Goal: Task Accomplishment & Management: Use online tool/utility

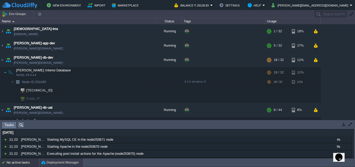
click at [62, 159] on div "Deployment Manager" at bounding box center [61, 162] width 44 height 8
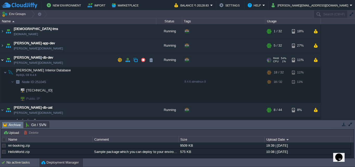
click at [2, 59] on img at bounding box center [2, 60] width 4 height 14
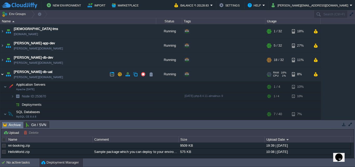
click at [4, 75] on img at bounding box center [2, 74] width 4 height 14
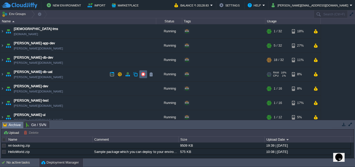
click at [144, 74] on button "button" at bounding box center [143, 74] width 5 height 5
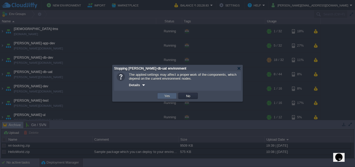
click at [170, 96] on button "Yes" at bounding box center [167, 95] width 9 height 5
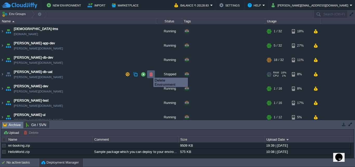
click at [150, 73] on button "button" at bounding box center [151, 74] width 5 height 5
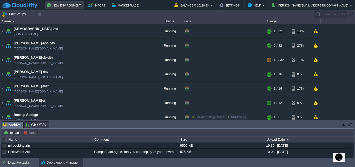
click at [65, 5] on button "New Environment" at bounding box center [65, 5] width 36 height 6
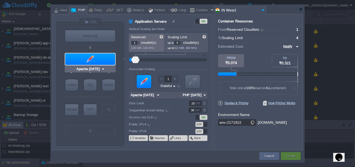
click at [87, 59] on div at bounding box center [90, 58] width 50 height 11
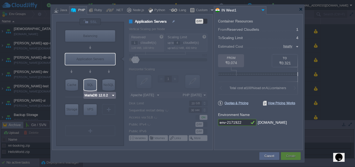
click at [113, 95] on img at bounding box center [113, 95] width 4 height 5
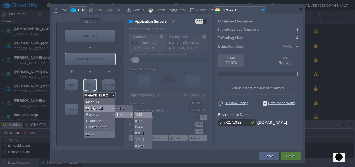
click at [142, 115] on div "8.4.6" at bounding box center [143, 114] width 18 height 6
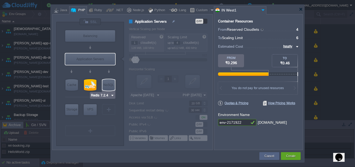
type input "MySQL CE 8.4.6"
click at [91, 86] on div at bounding box center [90, 84] width 12 height 11
type input "SQL Databases"
type input "4"
type input "6"
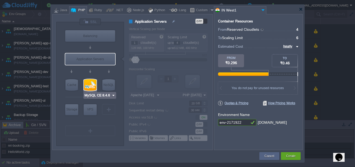
type input "MySQL CE 8.4.6"
type input "8.4.6-almalinux-9"
type input "Stateless"
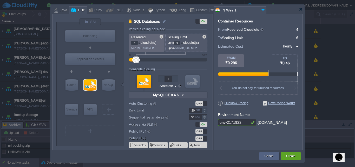
drag, startPoint x: 180, startPoint y: 42, endPoint x: 176, endPoint y: 42, distance: 4.4
click at [176, 42] on input "6" at bounding box center [177, 43] width 7 height 4
click at [125, 44] on div "SQL Databases ON Vertical Scaling per Node Reserved 4 cloudlet(s) 512 MiB, 400 …" at bounding box center [168, 83] width 88 height 131
type input "40"
type input "16"
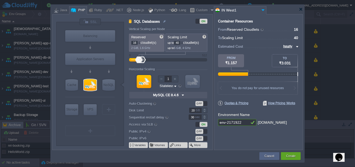
drag, startPoint x: 247, startPoint y: 120, endPoint x: 190, endPoint y: 123, distance: 56.8
click at [190, 123] on div "VM Balancing VM Application Servers VM Cache VM SQL VM NoSQL VM Storage VM VPS …" at bounding box center [177, 82] width 251 height 136
type input "[PERSON_NAME]-db-uat"
click at [291, 155] on button "Create" at bounding box center [290, 155] width 9 height 5
